Goal: Transaction & Acquisition: Purchase product/service

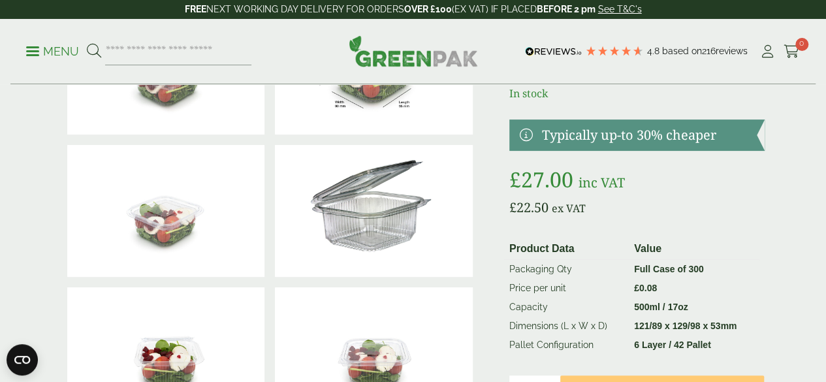
scroll to position [130, 0]
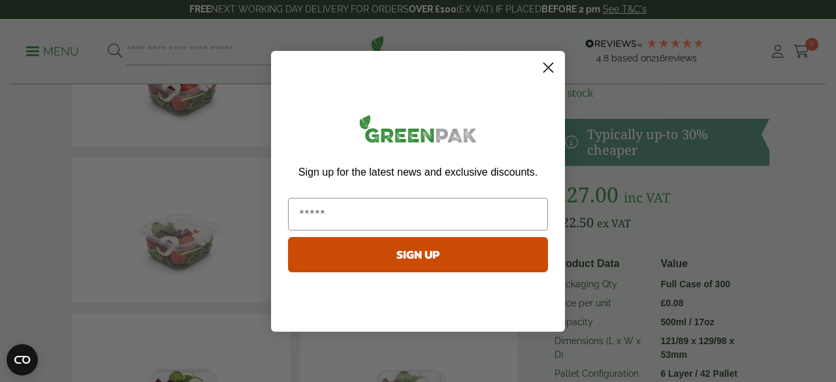
click at [546, 67] on circle "Close dialog" at bounding box center [548, 67] width 22 height 22
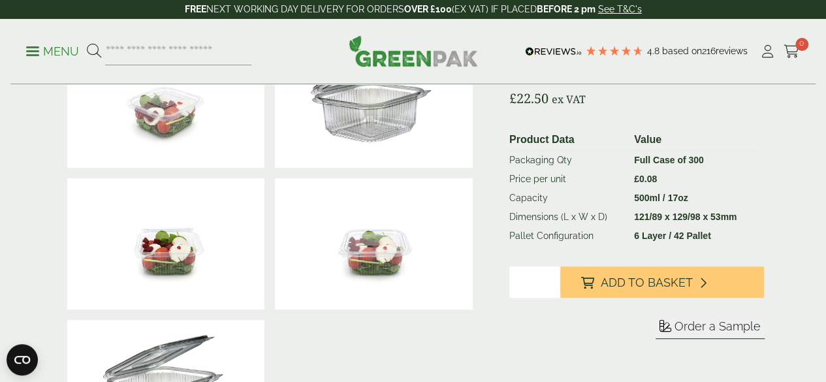
scroll to position [0, 0]
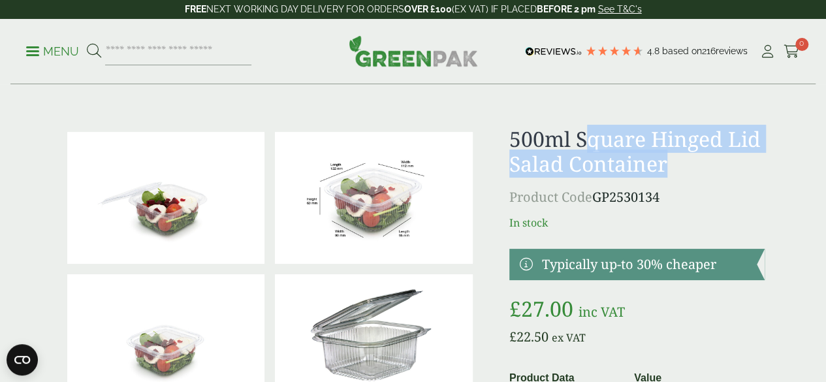
drag, startPoint x: 623, startPoint y: 134, endPoint x: 747, endPoint y: 160, distance: 126.6
click at [747, 160] on h1 "500ml Square Hinged Lid Salad Container" at bounding box center [636, 152] width 255 height 50
copy h1 "quare Hinged Lid Salad Container"
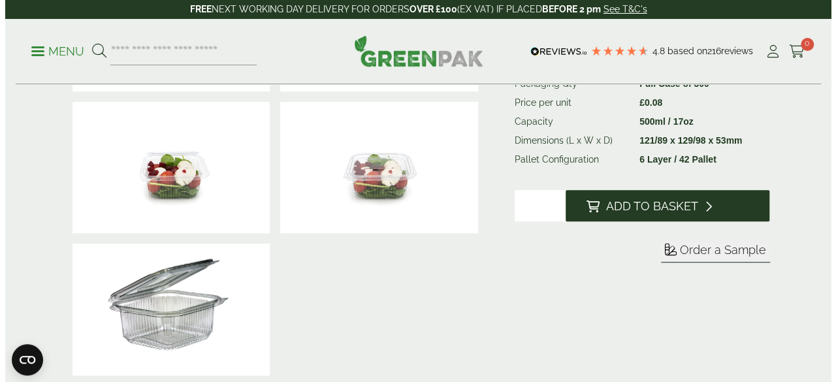
scroll to position [319, 0]
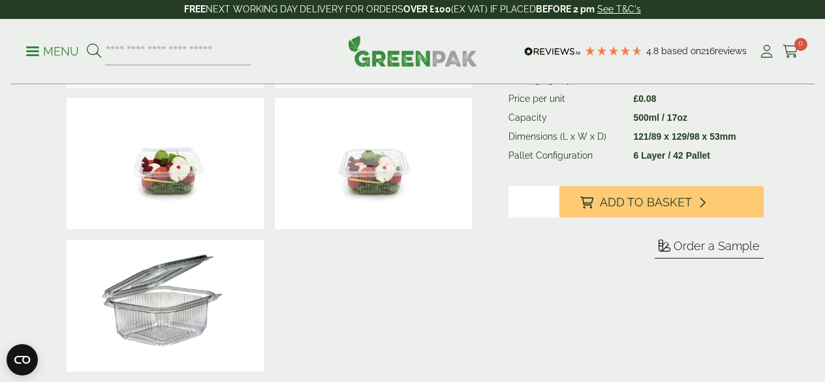
click at [641, 234] on div "Sleeve for" at bounding box center [636, 238] width 255 height 104
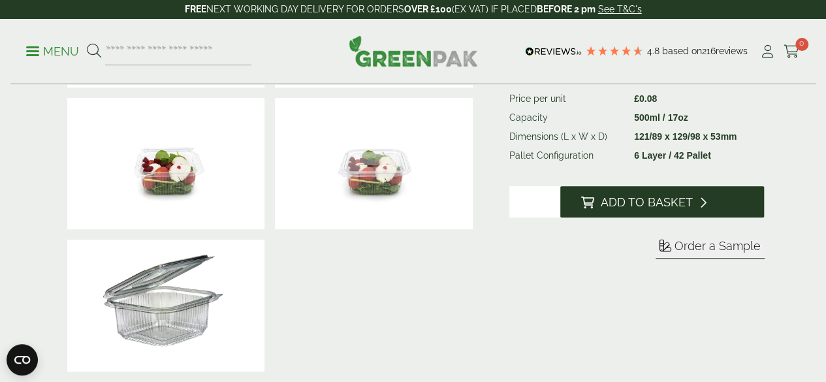
click at [683, 210] on span "Add to Basket" at bounding box center [647, 202] width 92 height 14
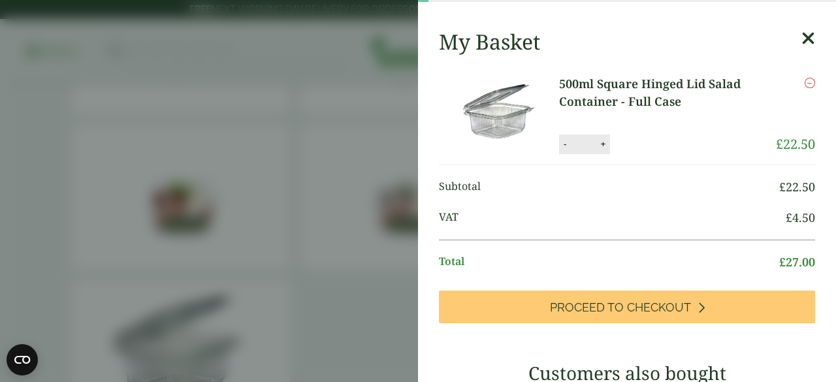
scroll to position [0, 0]
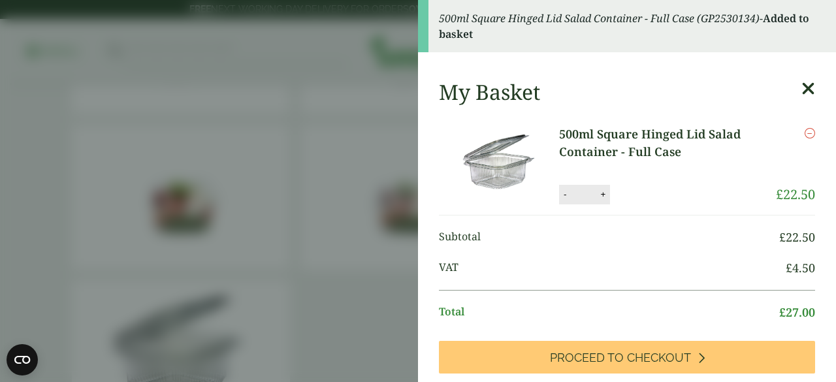
click at [801, 89] on icon at bounding box center [808, 89] width 14 height 18
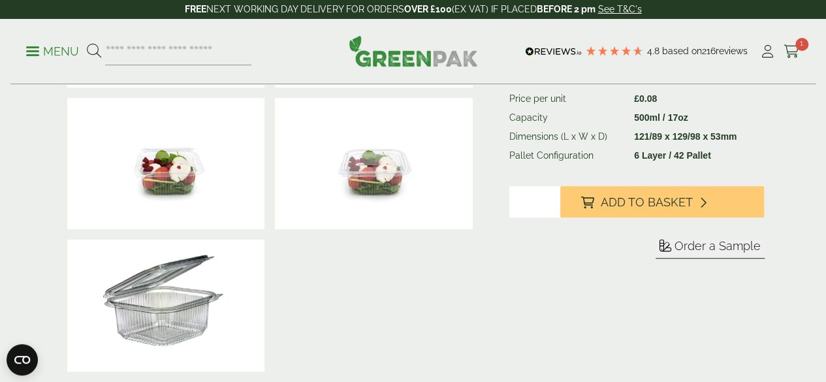
click at [34, 53] on p "Menu" at bounding box center [52, 52] width 53 height 16
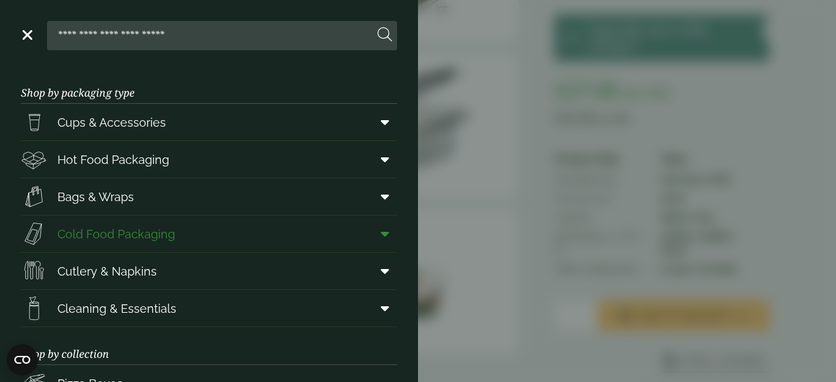
click at [379, 236] on span at bounding box center [382, 233] width 29 height 25
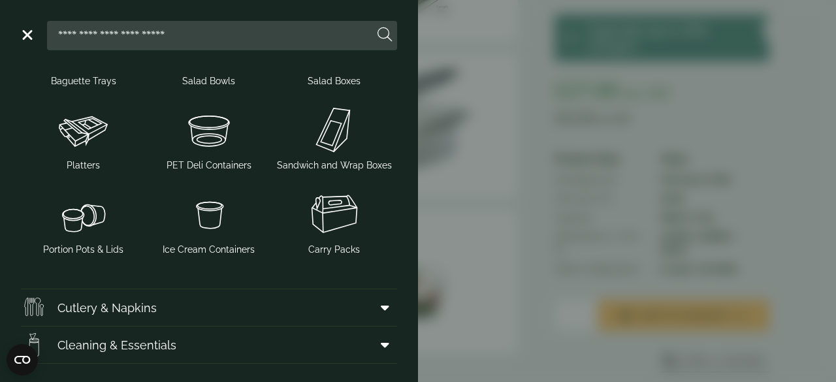
scroll to position [241, 0]
click at [326, 240] on img at bounding box center [334, 213] width 115 height 52
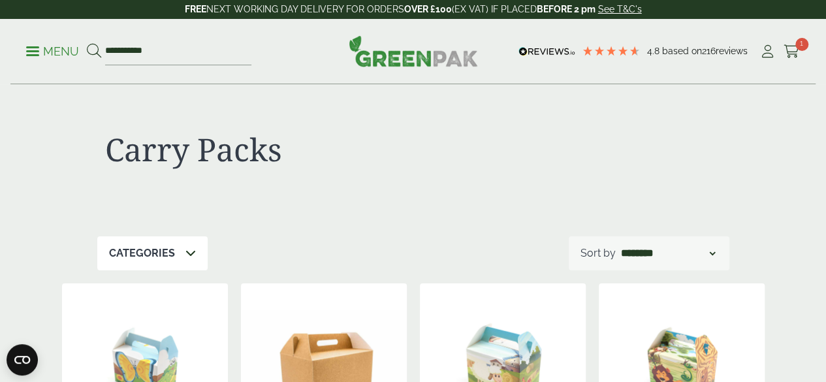
click at [171, 245] on p "Categories" at bounding box center [142, 253] width 66 height 16
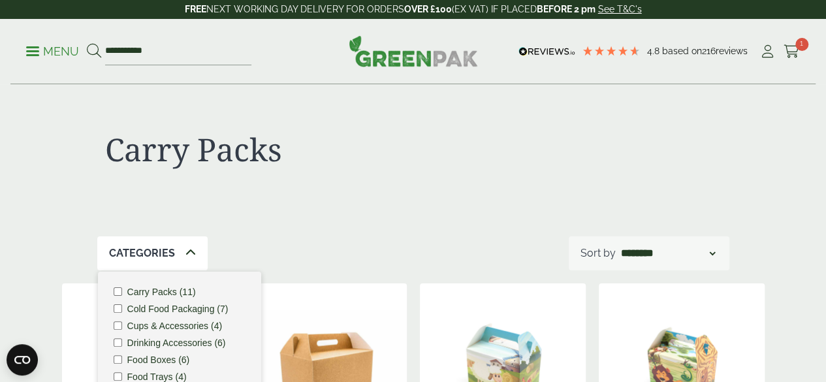
click at [41, 49] on p "Menu" at bounding box center [52, 52] width 53 height 16
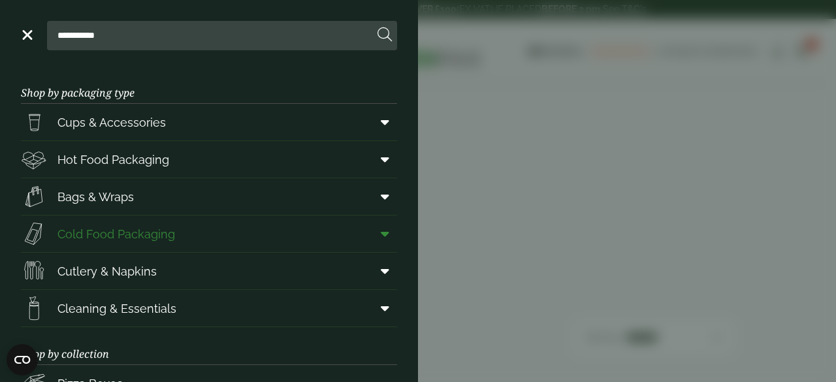
click at [375, 240] on span at bounding box center [382, 233] width 29 height 25
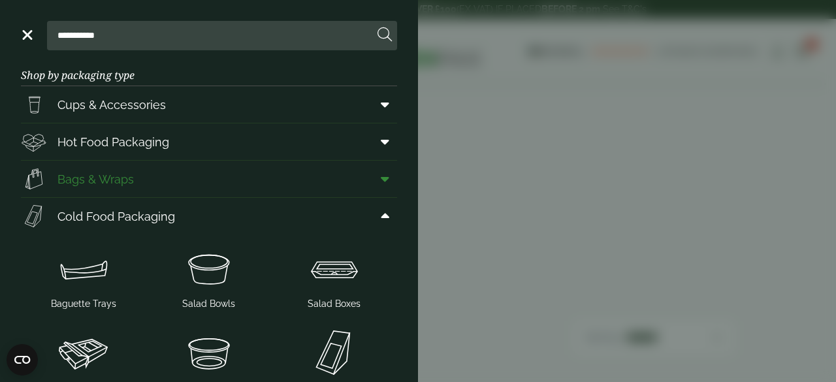
scroll to position [18, 0]
click at [381, 212] on icon at bounding box center [385, 215] width 8 height 13
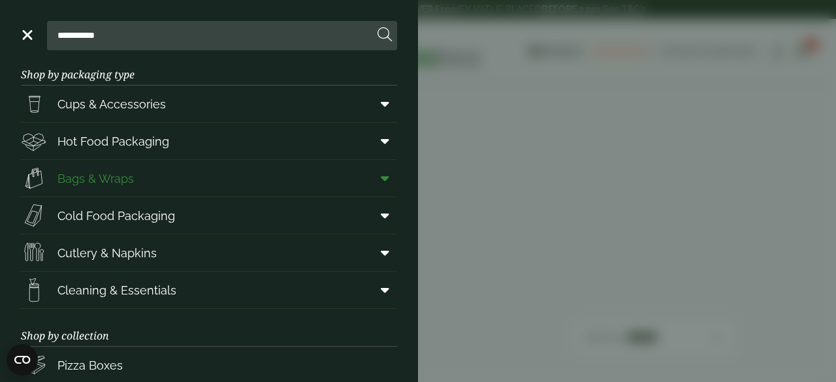
click at [381, 174] on icon at bounding box center [385, 178] width 8 height 13
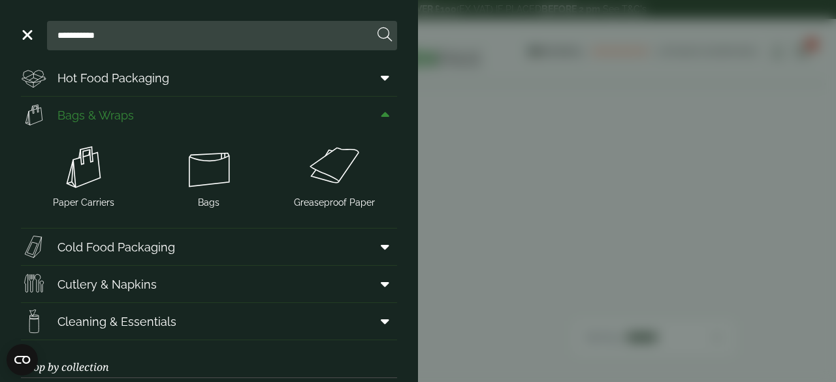
scroll to position [82, 0]
click at [324, 176] on img at bounding box center [334, 166] width 115 height 52
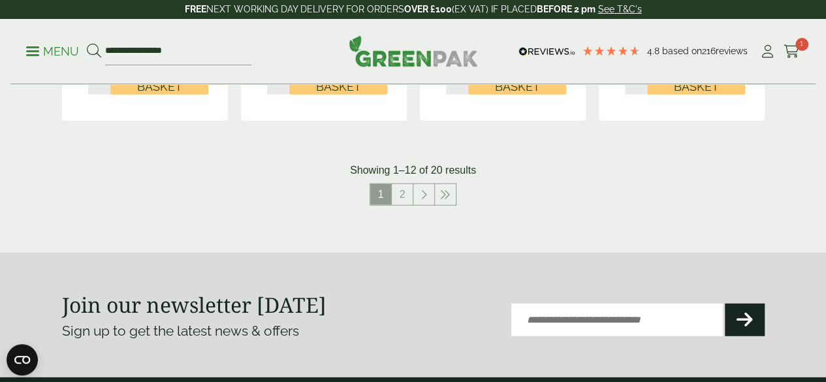
scroll to position [1549, 0]
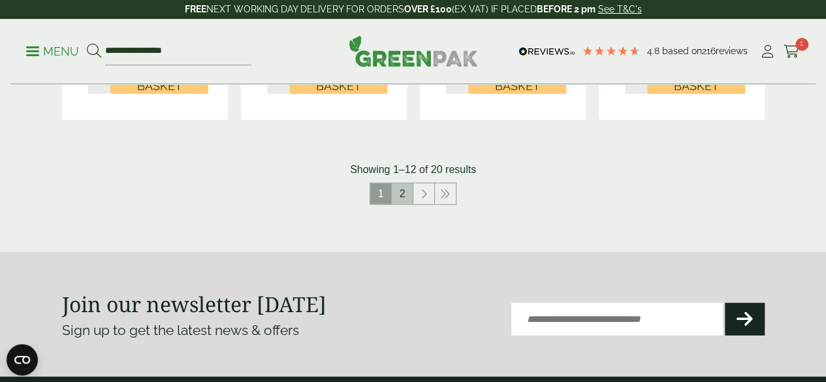
click at [405, 204] on link "2" at bounding box center [402, 193] width 21 height 21
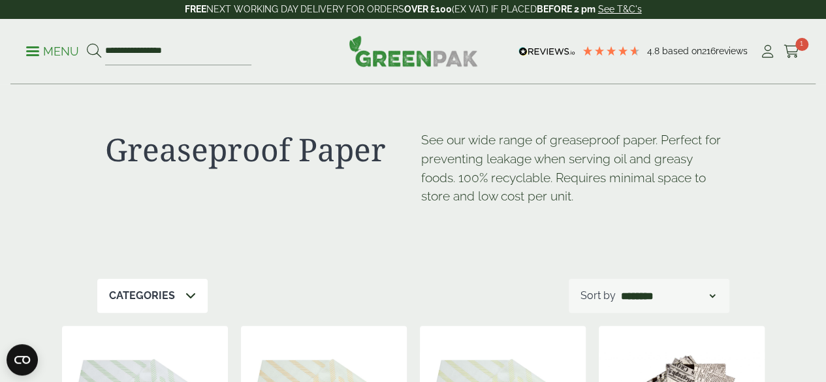
click at [33, 42] on ul "**********" at bounding box center [138, 51] width 225 height 27
click at [33, 49] on p "Menu" at bounding box center [52, 52] width 53 height 16
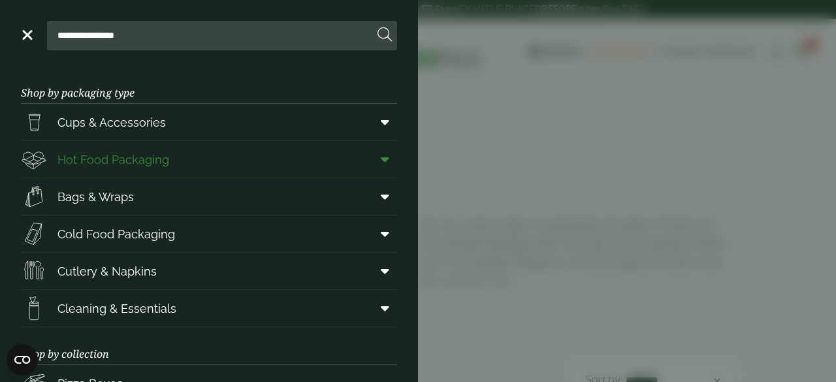
click at [153, 164] on span "Hot Food Packaging" at bounding box center [113, 160] width 112 height 18
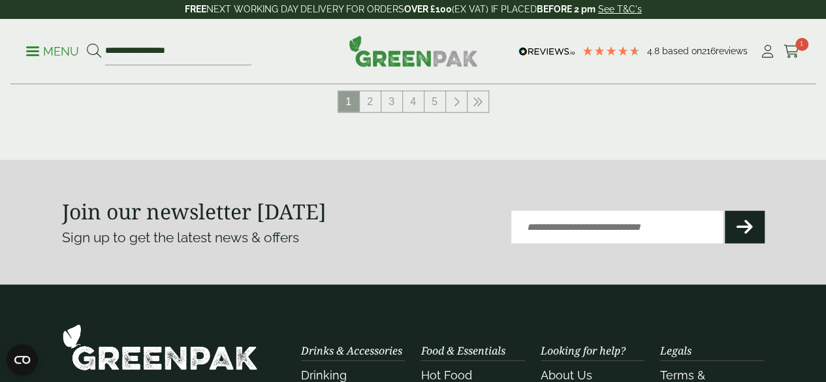
scroll to position [1686, 0]
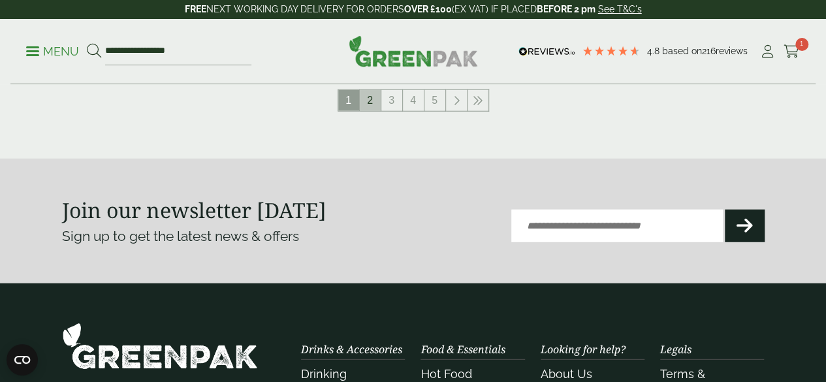
click at [375, 111] on link "2" at bounding box center [370, 100] width 21 height 21
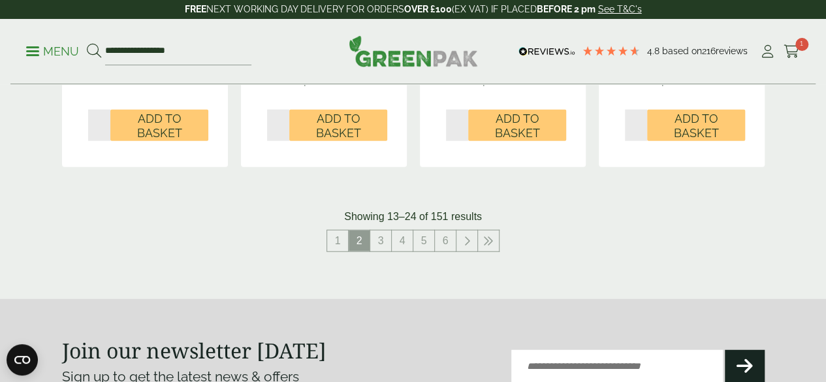
scroll to position [1594, 0]
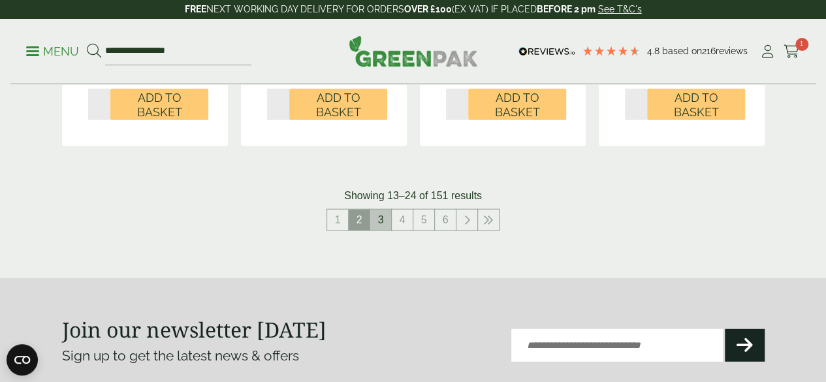
click at [383, 230] on link "3" at bounding box center [380, 220] width 21 height 21
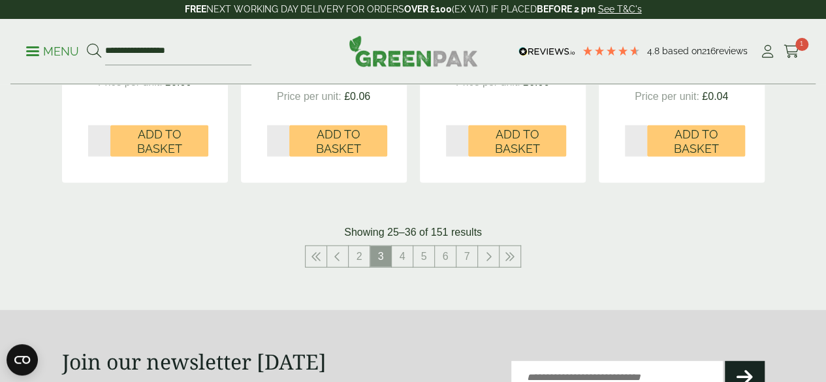
scroll to position [1560, 0]
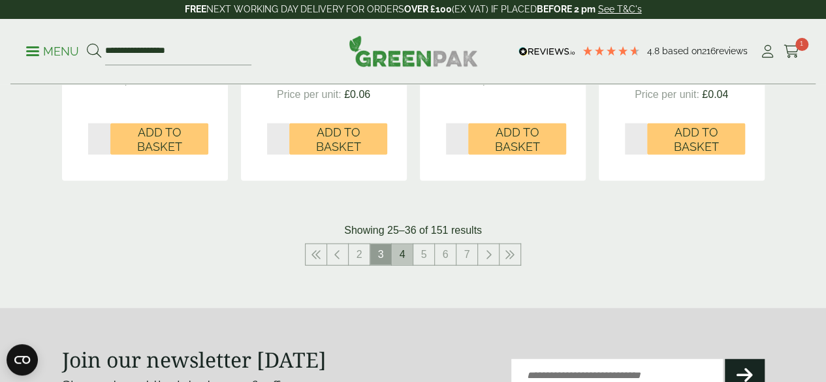
click at [400, 265] on link "4" at bounding box center [402, 254] width 21 height 21
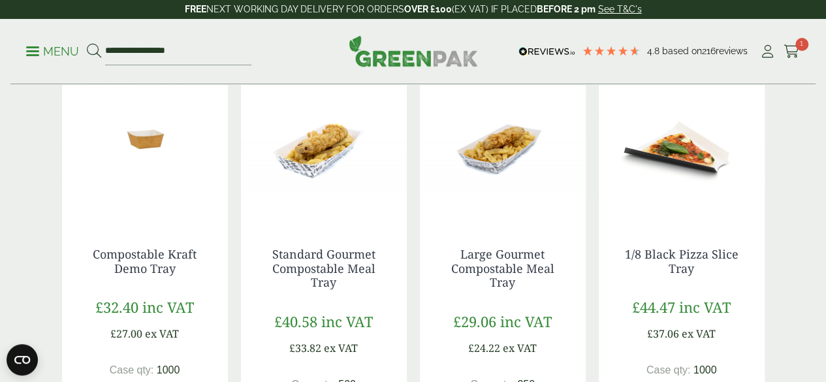
scroll to position [1595, 0]
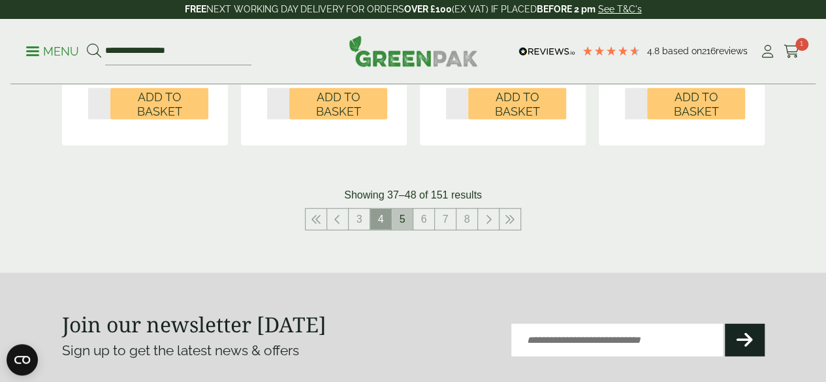
click at [407, 221] on link "5" at bounding box center [402, 219] width 21 height 21
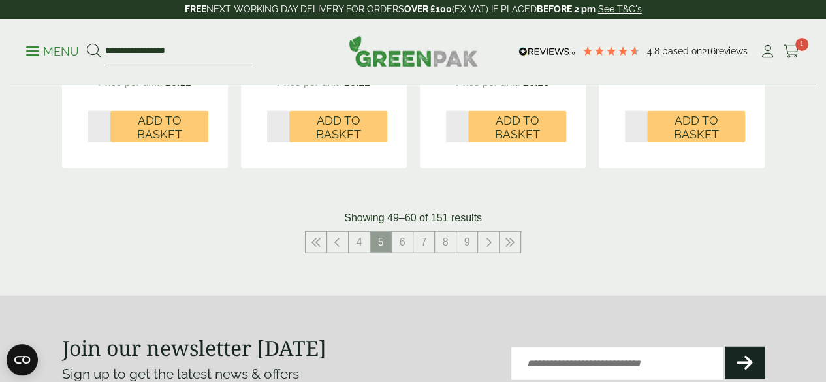
scroll to position [1559, 0]
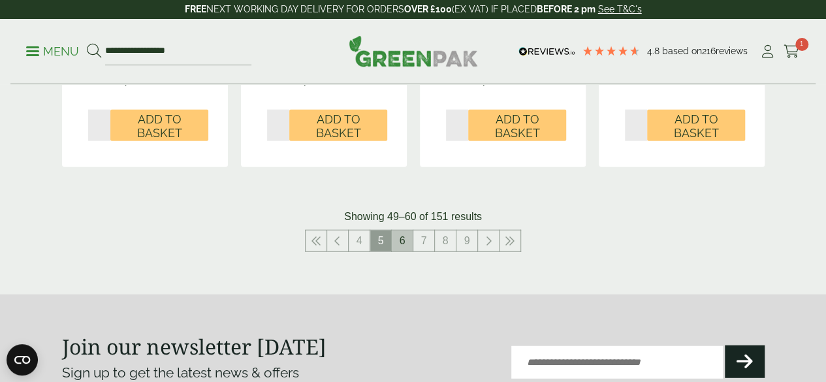
click at [406, 251] on link "6" at bounding box center [402, 240] width 21 height 21
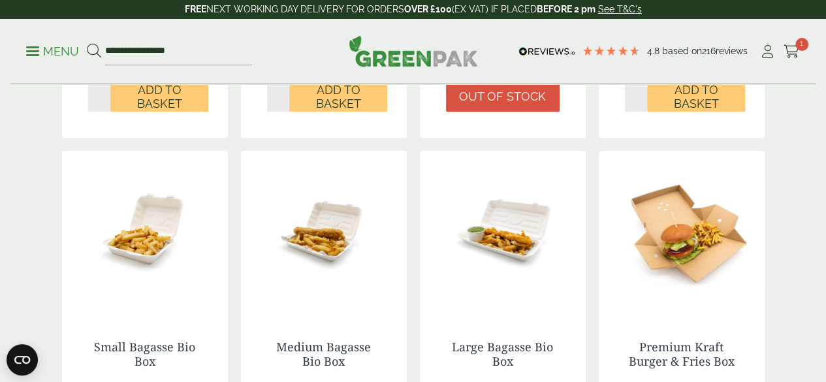
scroll to position [806, 0]
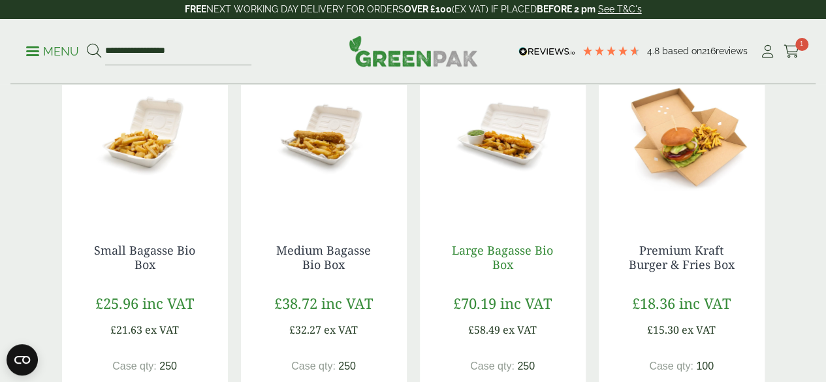
click at [516, 272] on link "Large Bagasse Bio Box" at bounding box center [502, 257] width 101 height 30
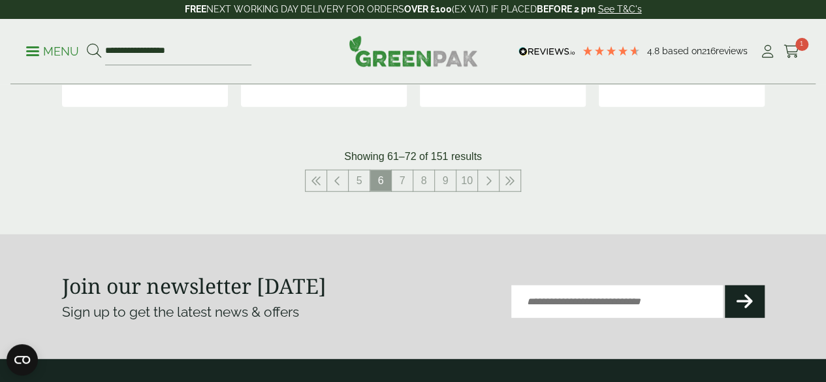
scroll to position [1634, 0]
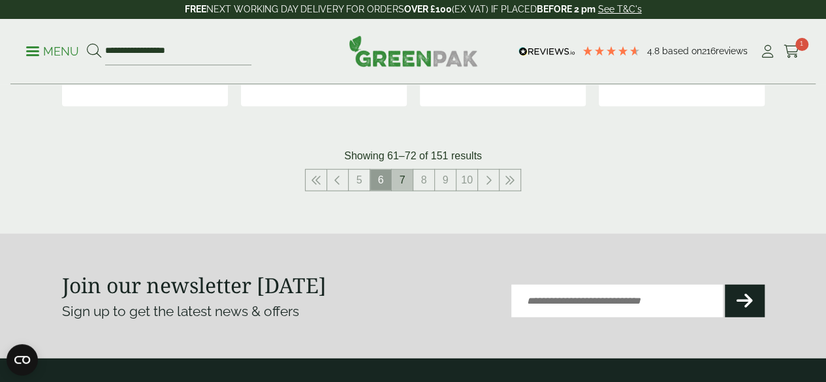
click at [410, 191] on link "7" at bounding box center [402, 180] width 21 height 21
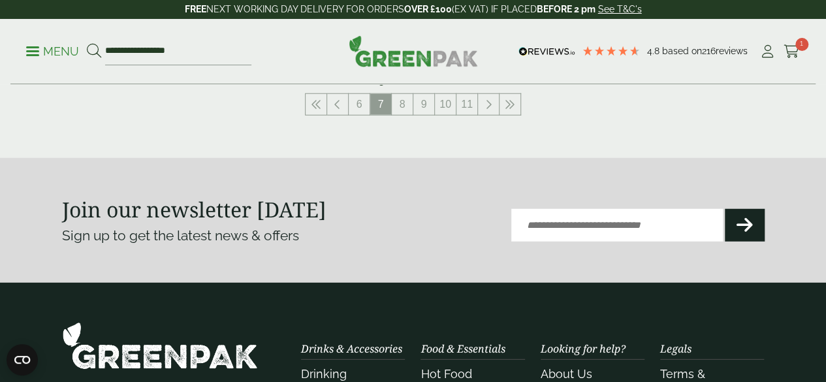
scroll to position [1711, 0]
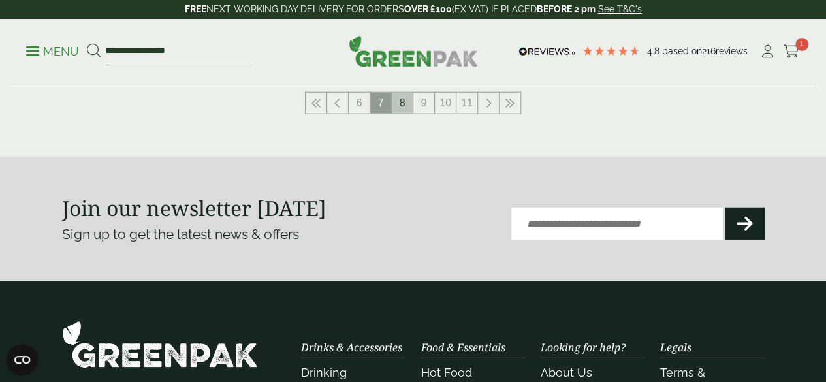
click at [398, 114] on link "8" at bounding box center [402, 103] width 21 height 21
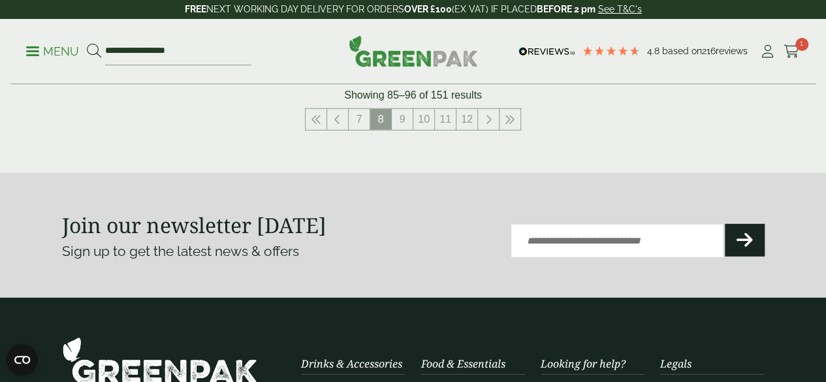
scroll to position [1678, 0]
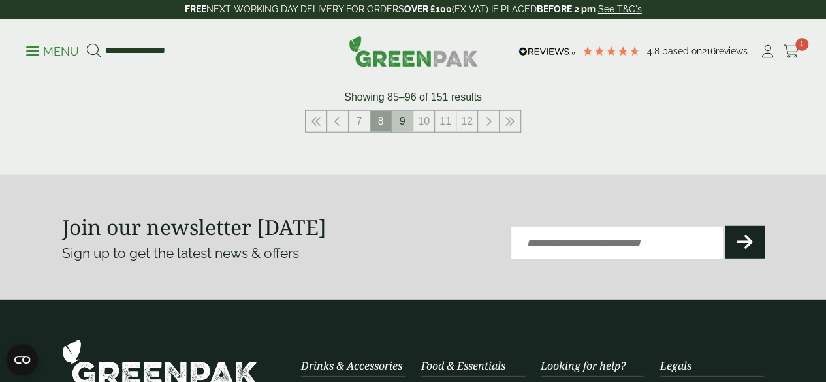
click at [406, 132] on link "9" at bounding box center [402, 121] width 21 height 21
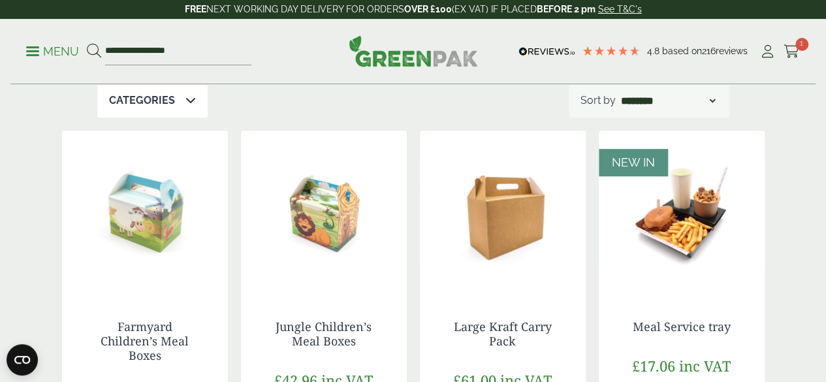
scroll to position [286, 0]
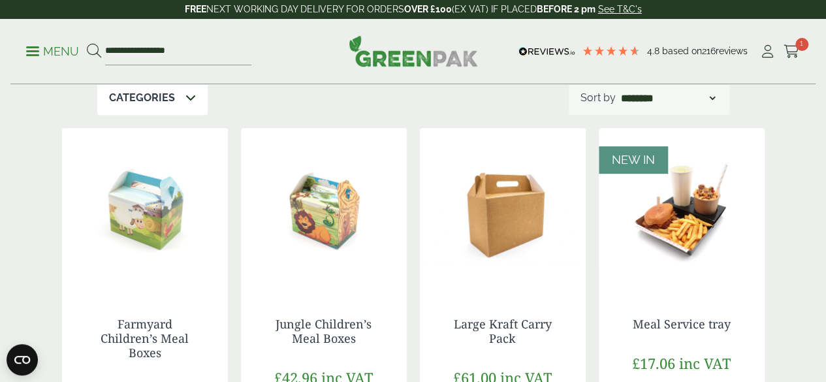
click at [127, 112] on div "Categories" at bounding box center [152, 98] width 110 height 34
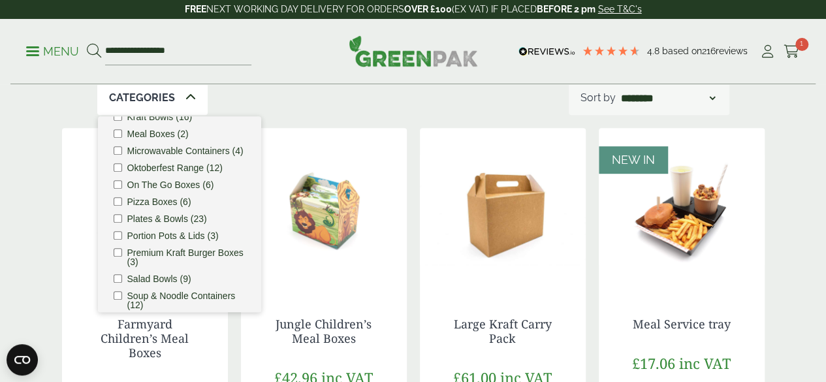
scroll to position [409, 0]
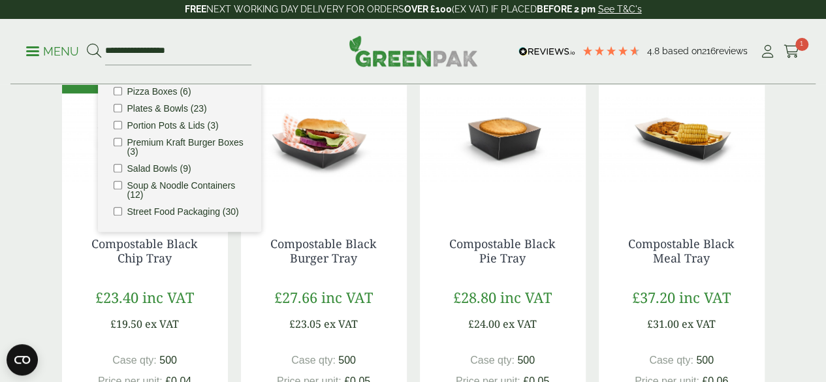
scroll to position [368, 0]
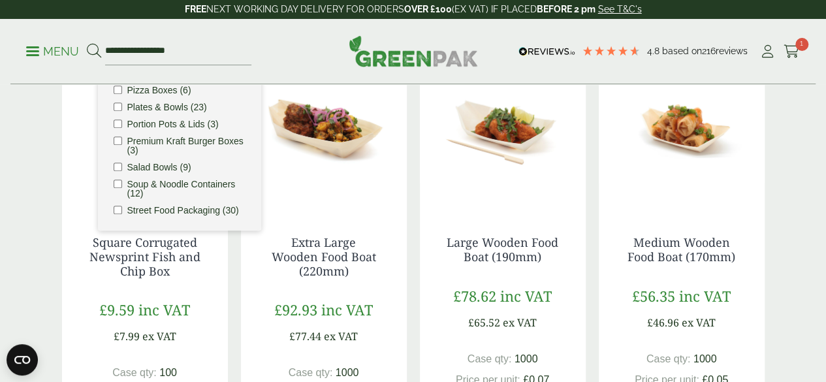
click at [122, 163] on li "Salad Bowls (9)" at bounding box center [180, 167] width 132 height 9
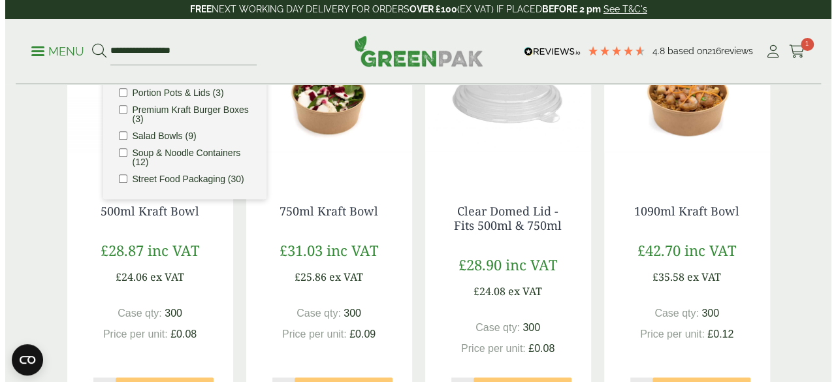
scroll to position [0, 0]
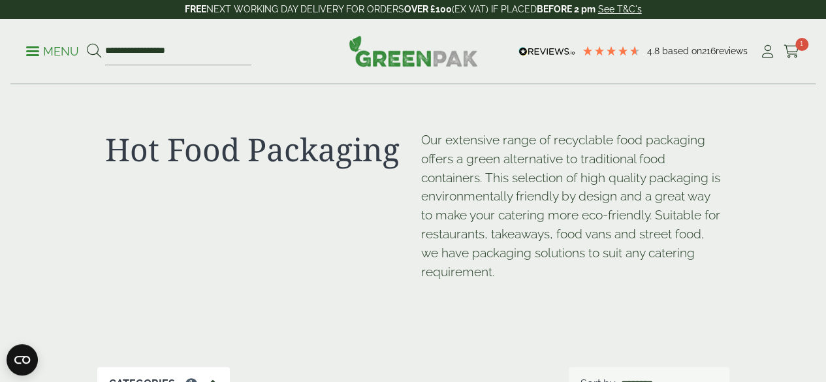
click at [29, 50] on span at bounding box center [32, 51] width 13 height 2
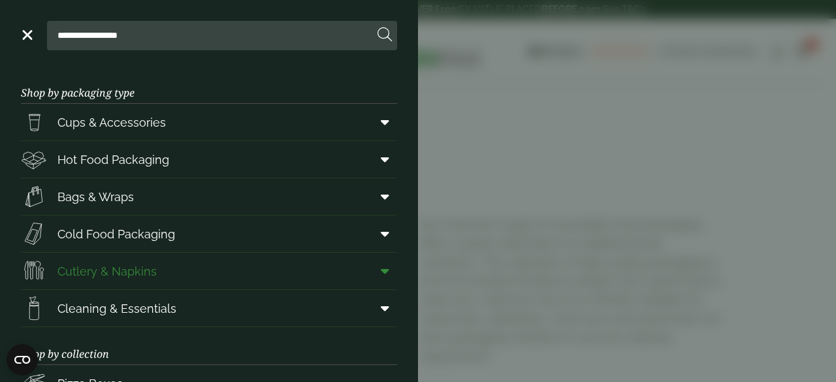
click at [269, 270] on link "Cutlery & Napkins" at bounding box center [209, 271] width 376 height 37
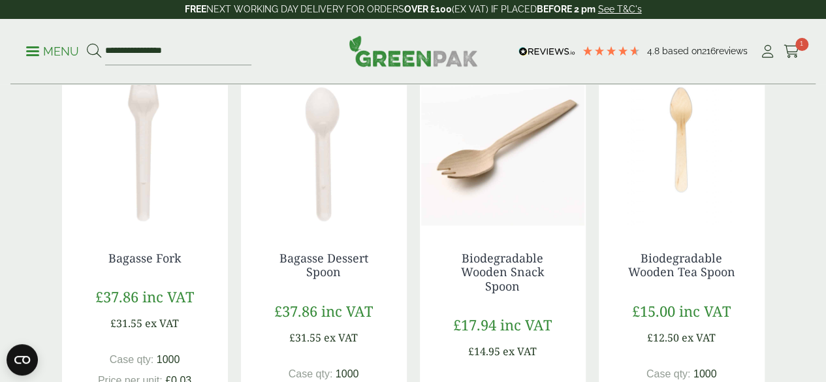
scroll to position [747, 0]
click at [679, 281] on link "Biodegradable Wooden Tea Spoon" at bounding box center [681, 266] width 107 height 30
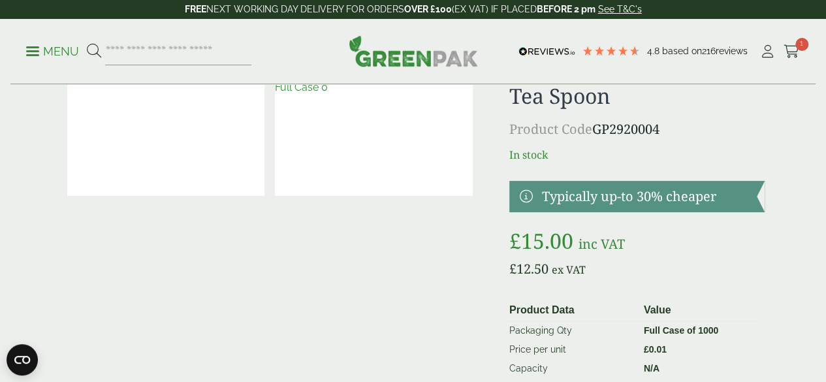
scroll to position [78, 0]
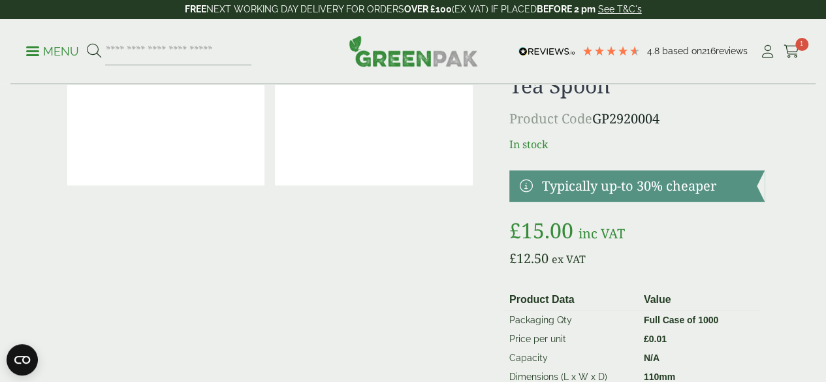
click at [469, 137] on img at bounding box center [374, 120] width 198 height 132
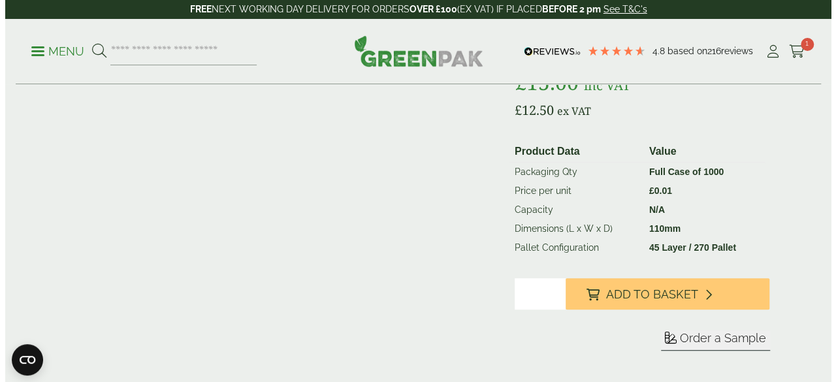
scroll to position [232, 0]
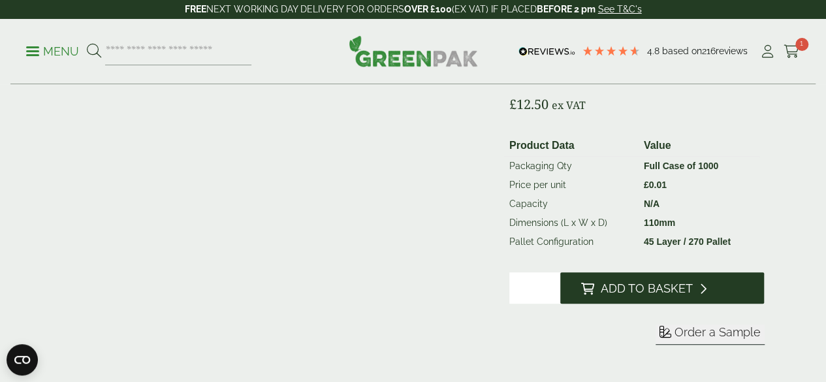
click at [680, 296] on span "Add to Basket" at bounding box center [647, 288] width 92 height 14
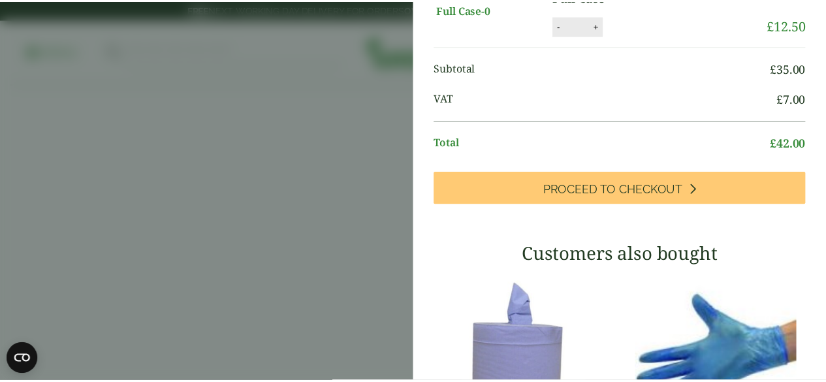
scroll to position [151, 0]
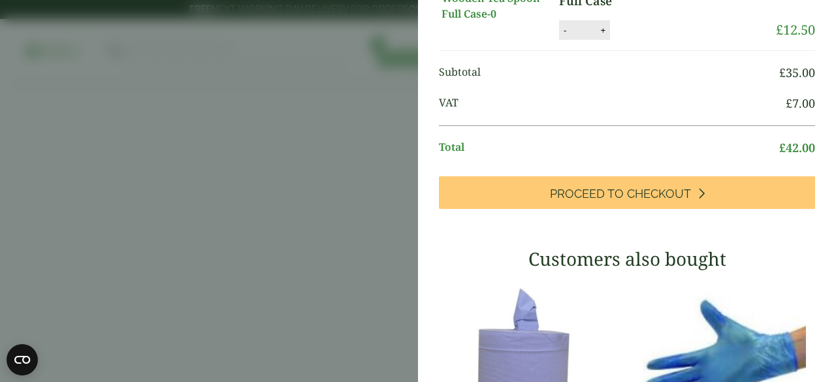
click at [195, 226] on aside "My Basket 500ml Square Hinged Lid Salad Container - Full Case 500ml Square Hing…" at bounding box center [418, 191] width 836 height 382
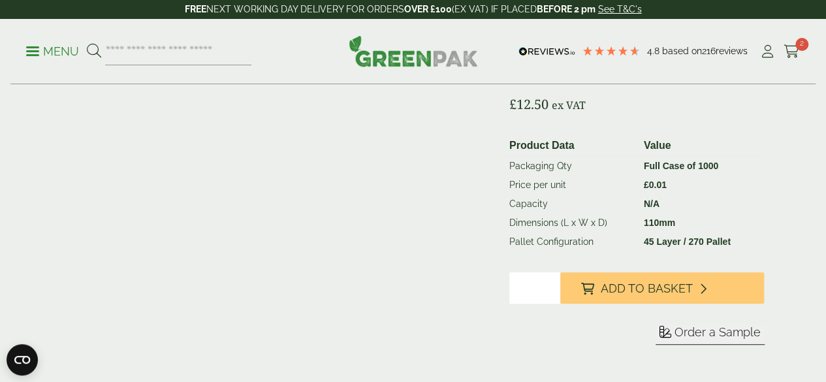
scroll to position [149, 0]
click at [35, 50] on span at bounding box center [32, 51] width 13 height 2
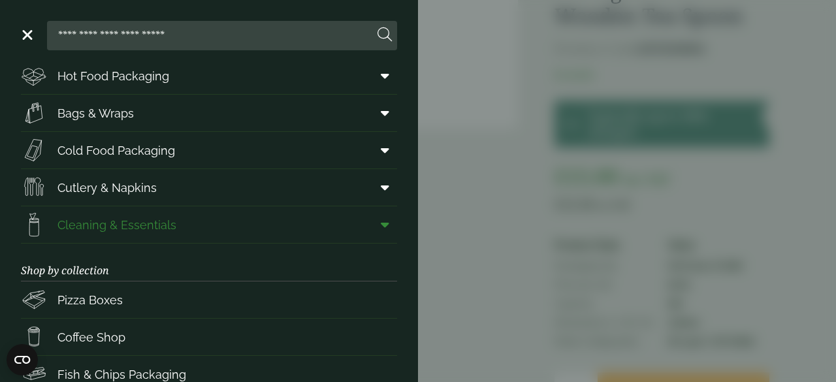
scroll to position [0, 0]
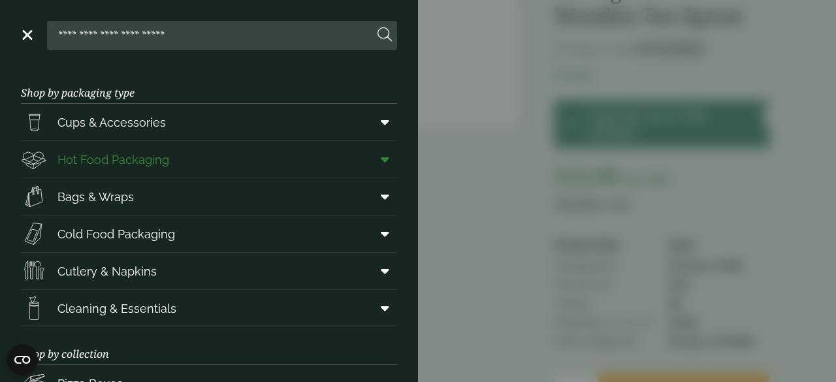
click at [209, 160] on link "Hot Food Packaging" at bounding box center [209, 159] width 376 height 37
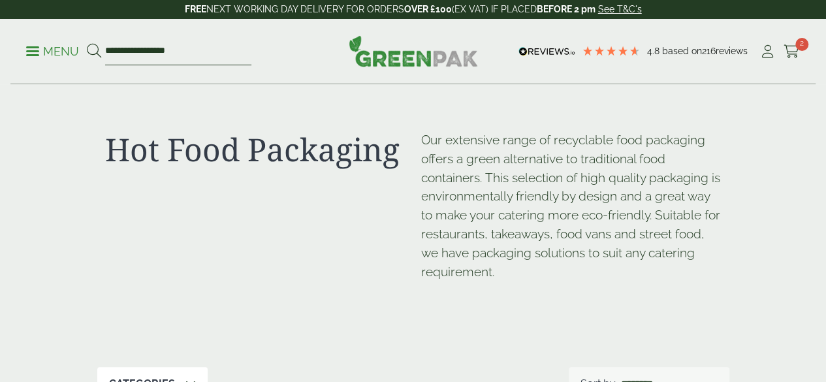
click at [189, 44] on input "**********" at bounding box center [178, 51] width 146 height 27
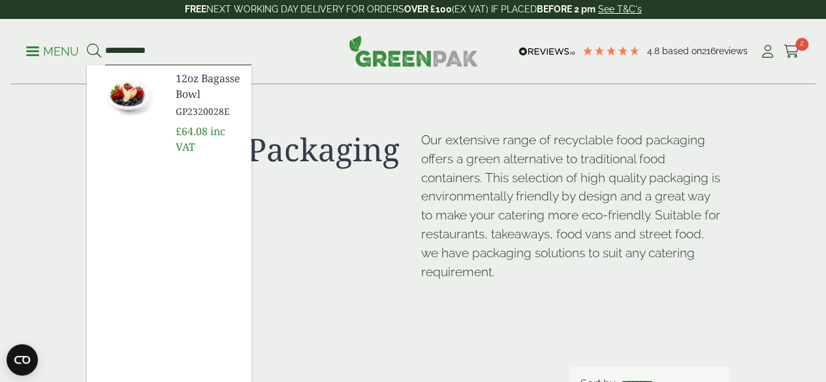
type input "**********"
click at [225, 86] on link "12oz Bagasse Bowl GP2320028E" at bounding box center [208, 95] width 65 height 48
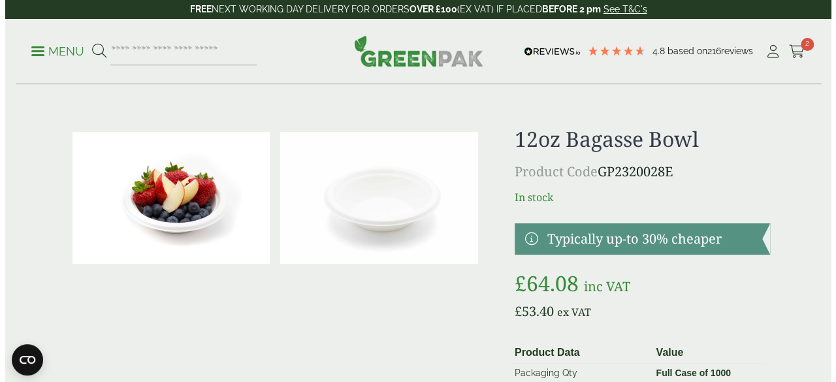
scroll to position [3, 0]
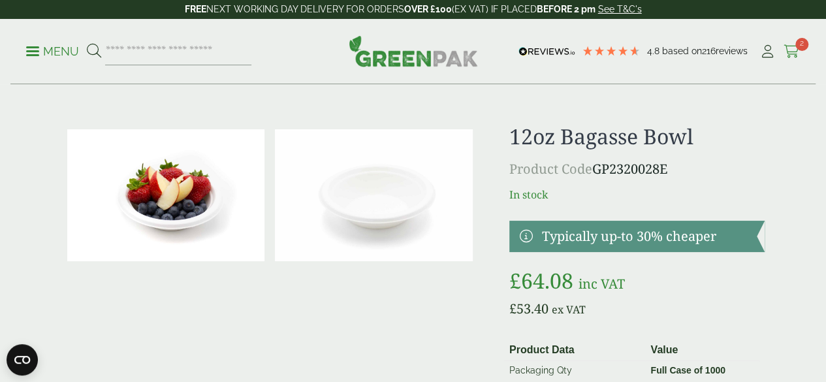
click at [789, 46] on icon at bounding box center [791, 51] width 16 height 13
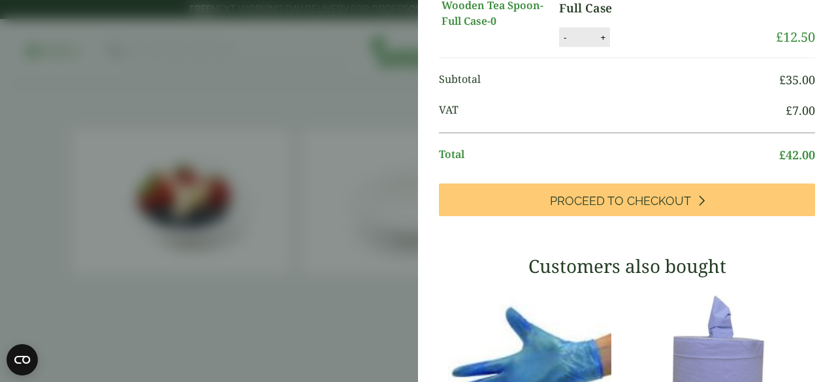
scroll to position [164, 0]
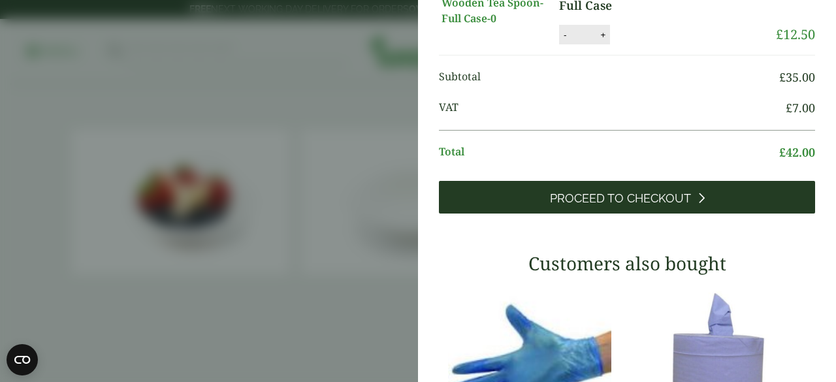
click at [654, 213] on link "Proceed to Checkout" at bounding box center [627, 197] width 376 height 33
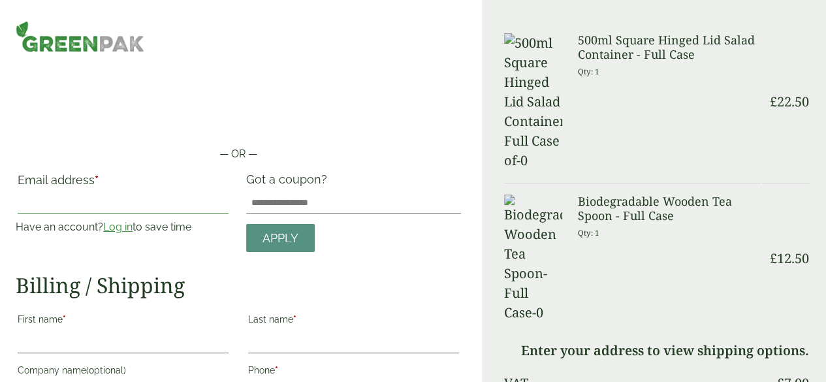
click at [130, 205] on input "Email address *" at bounding box center [123, 203] width 211 height 21
type input "**********"
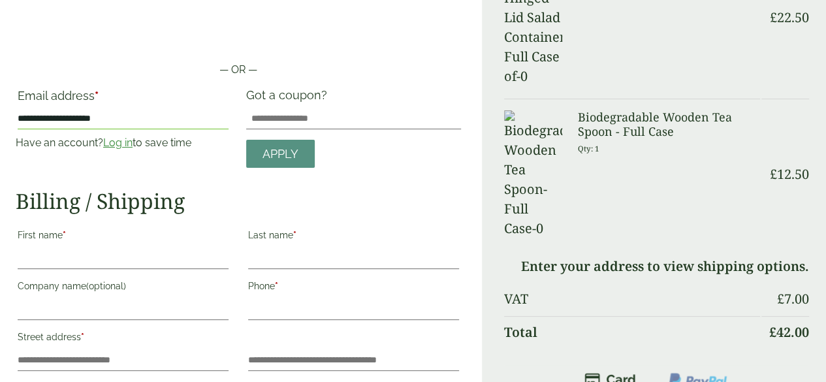
scroll to position [85, 0]
click at [148, 260] on input "First name *" at bounding box center [123, 257] width 211 height 21
type input "******"
type input "********"
type input "**********"
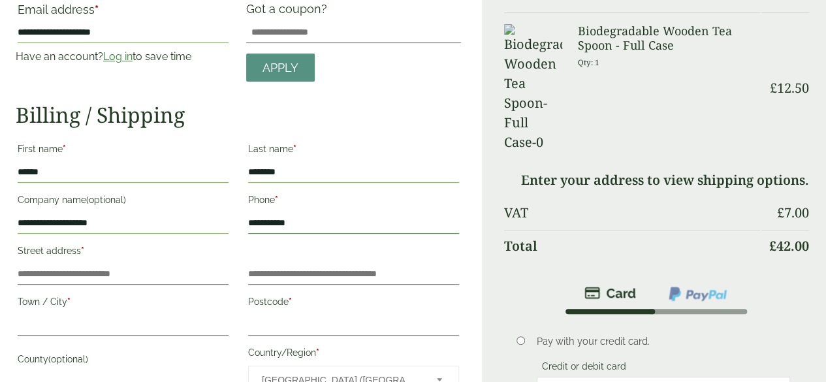
scroll to position [172, 0]
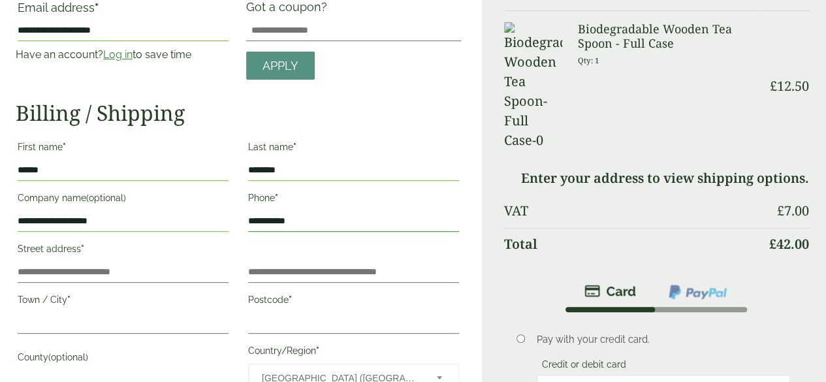
type input "**********"
click at [124, 268] on input "Street address *" at bounding box center [123, 272] width 211 height 21
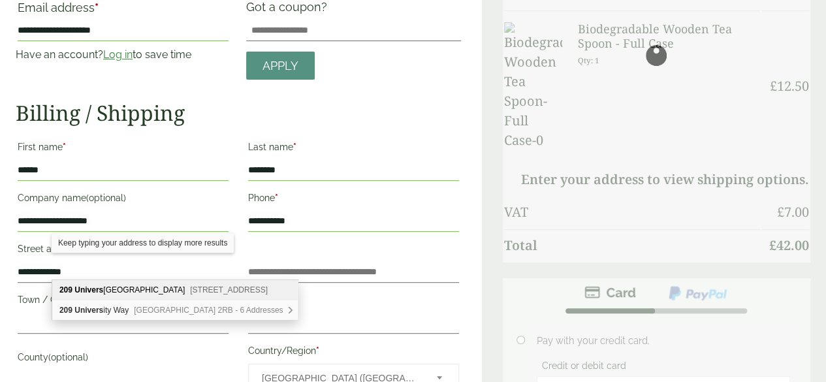
click at [190, 287] on span "[STREET_ADDRESS]" at bounding box center [229, 289] width 78 height 9
type input "**********"
type input "*******"
type input "**********"
type input "*******"
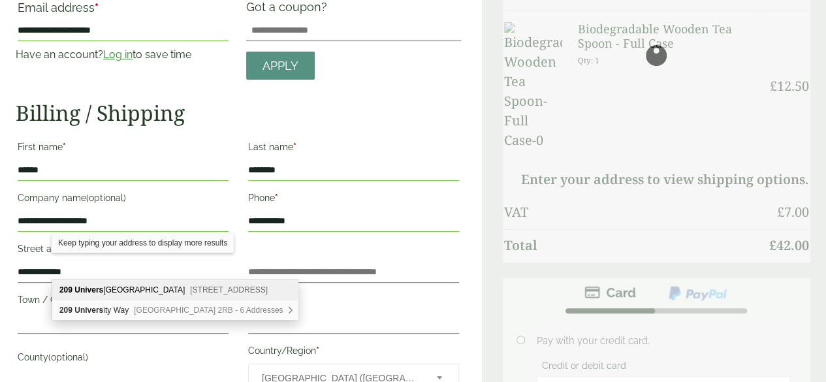
type input "**********"
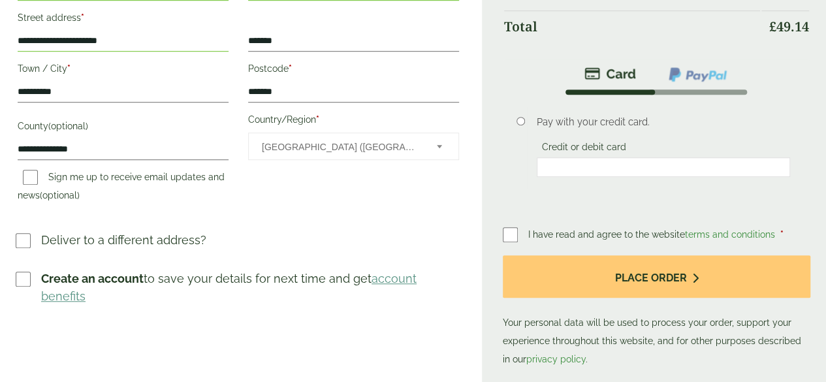
scroll to position [405, 0]
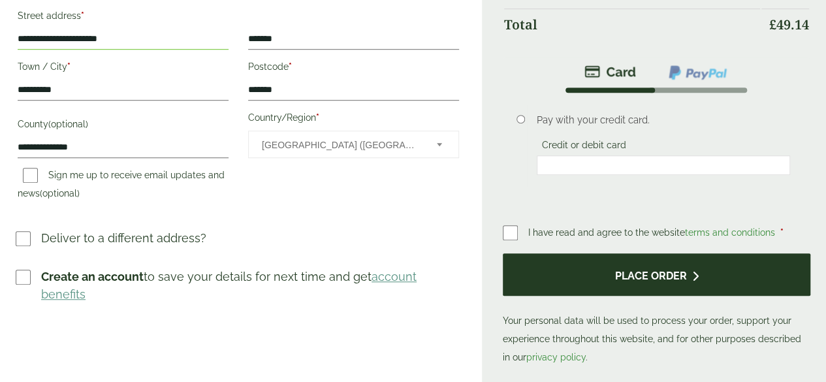
click at [659, 290] on button "Place order" at bounding box center [656, 274] width 307 height 42
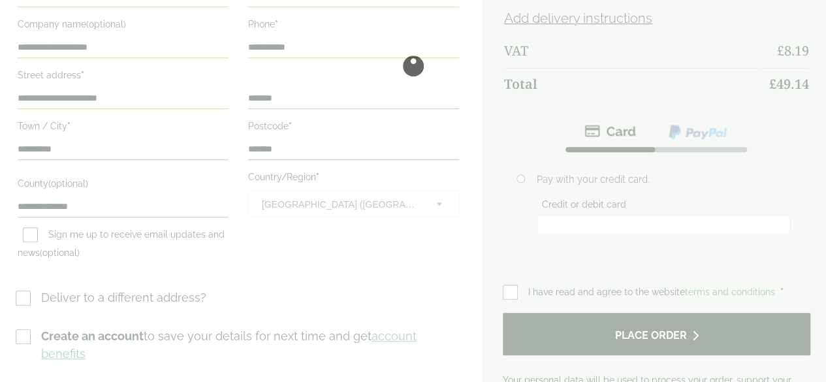
scroll to position [0, 0]
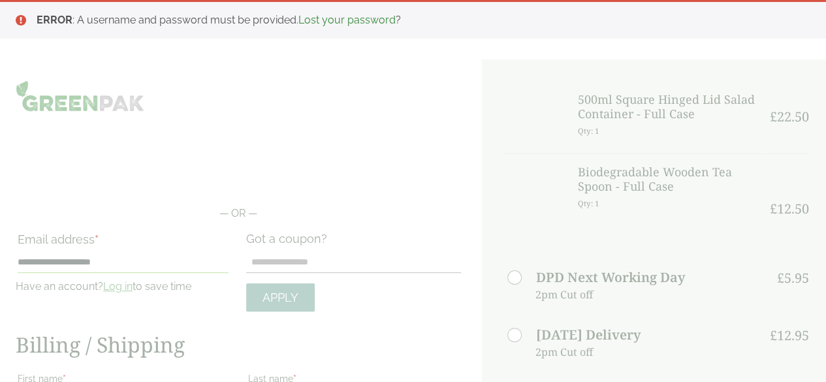
type button "Place order"
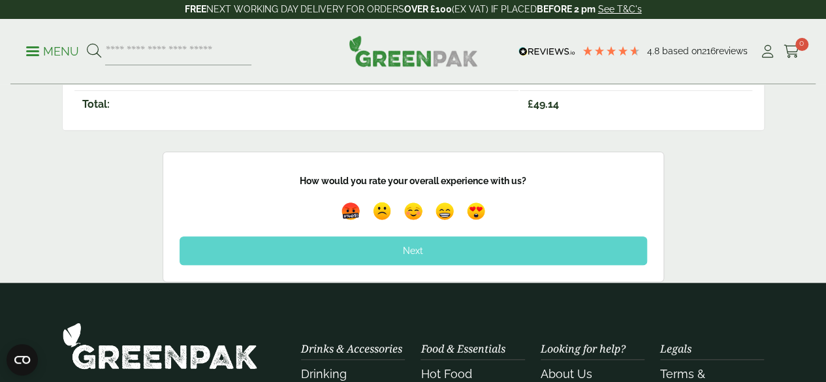
scroll to position [475, 0]
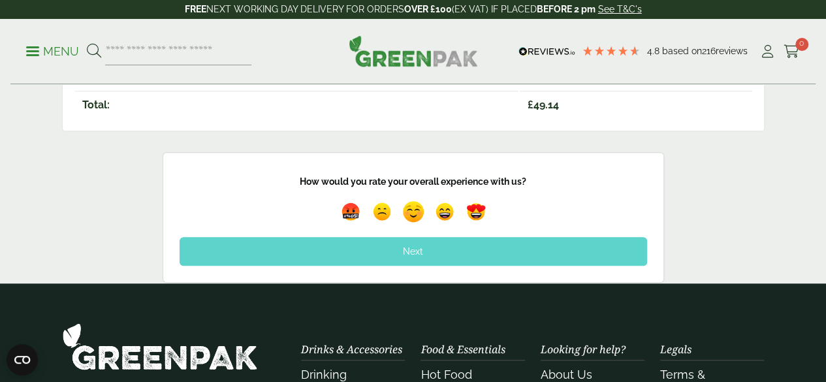
click at [418, 211] on img at bounding box center [413, 211] width 30 height 30
click at [446, 244] on div "Next" at bounding box center [413, 251] width 467 height 29
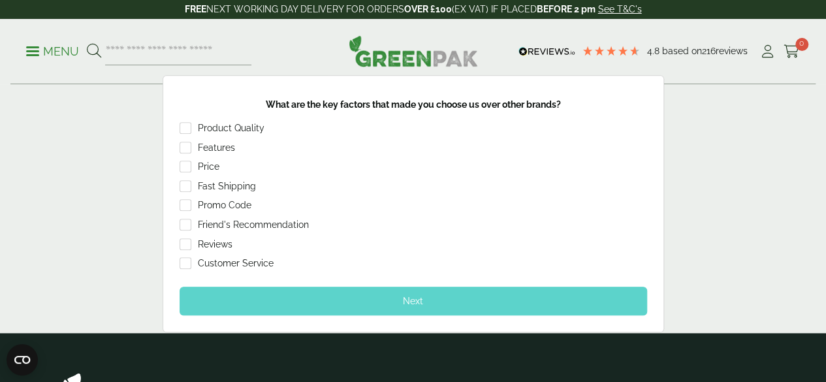
scroll to position [528, 0]
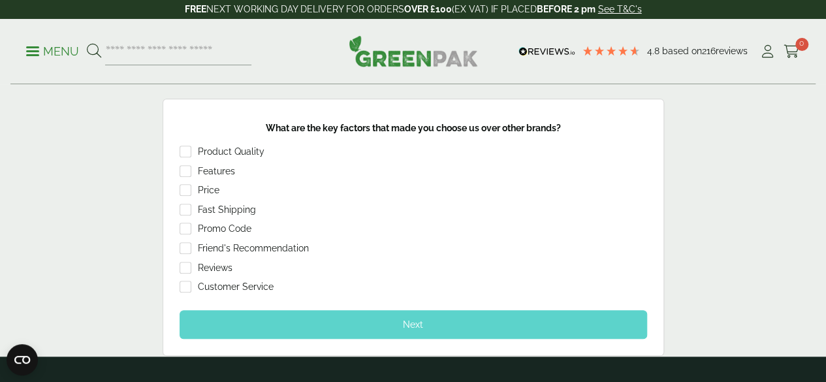
click at [347, 315] on div "Next" at bounding box center [413, 324] width 467 height 29
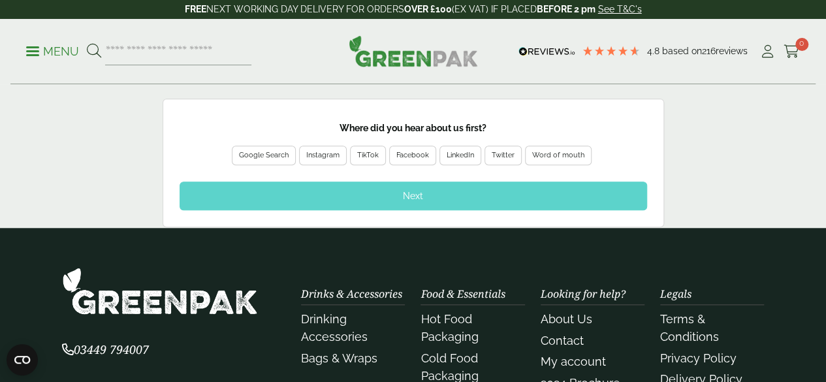
click at [256, 151] on div "Google Search" at bounding box center [264, 155] width 50 height 12
click at [405, 182] on div "Next" at bounding box center [413, 195] width 467 height 29
